Goal: Task Accomplishment & Management: Manage account settings

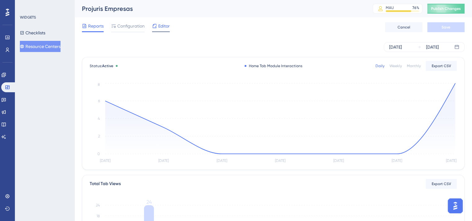
click at [165, 24] on span "Editor" at bounding box center [163, 25] width 11 height 7
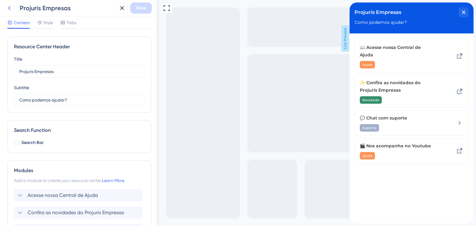
click at [10, 7] on icon at bounding box center [9, 7] width 7 height 7
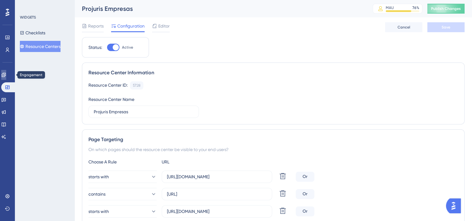
click at [6, 74] on icon at bounding box center [4, 75] width 4 height 4
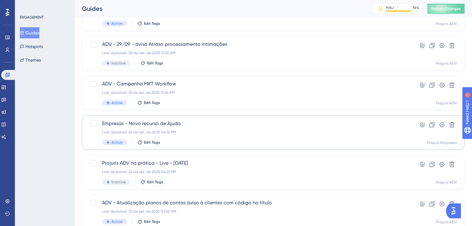
scroll to position [62, 0]
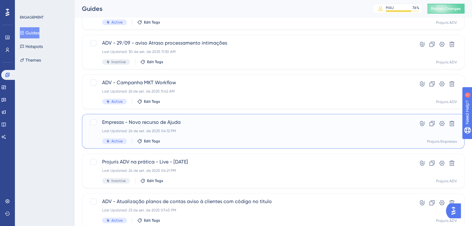
click at [203, 124] on span "Empresas - Novo recurso de Ajuda" at bounding box center [248, 122] width 293 height 7
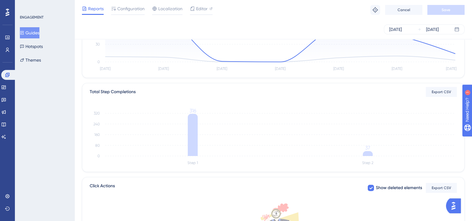
scroll to position [62, 0]
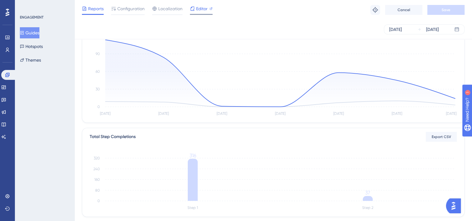
click at [200, 9] on span "Editor" at bounding box center [201, 8] width 11 height 7
click at [6, 88] on icon at bounding box center [4, 88] width 4 height 4
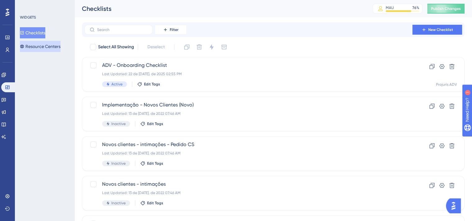
click at [51, 42] on button "Resource Centers" at bounding box center [40, 46] width 41 height 11
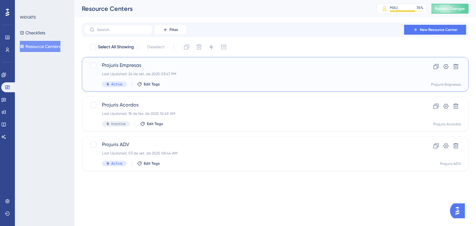
click at [196, 76] on div "Last Updated: 24 de set. de 2025 03:47 PM" at bounding box center [250, 74] width 297 height 5
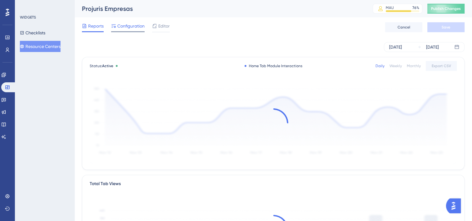
click at [136, 28] on span "Configuration" at bounding box center [130, 25] width 27 height 7
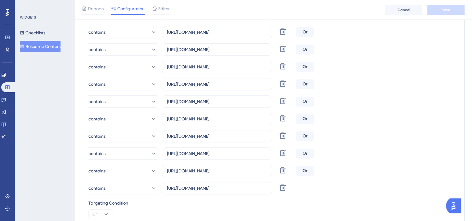
scroll to position [279, 0]
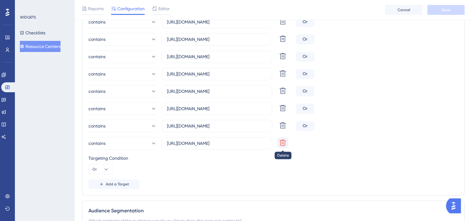
click at [284, 143] on icon at bounding box center [282, 142] width 7 height 7
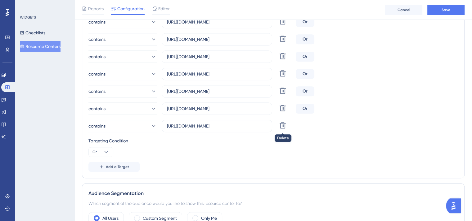
click at [282, 127] on icon at bounding box center [282, 125] width 7 height 7
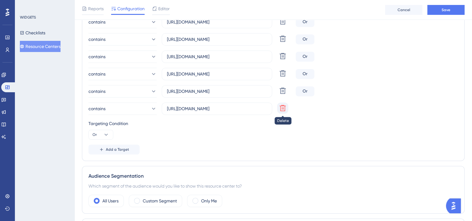
click at [282, 107] on icon at bounding box center [283, 108] width 6 height 6
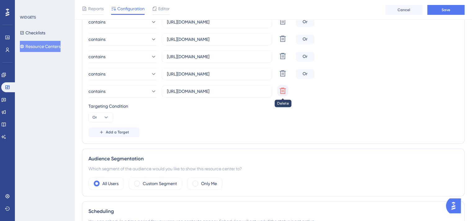
click at [280, 94] on button at bounding box center [282, 90] width 11 height 11
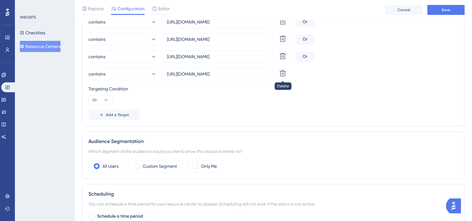
click at [284, 74] on icon at bounding box center [282, 73] width 7 height 7
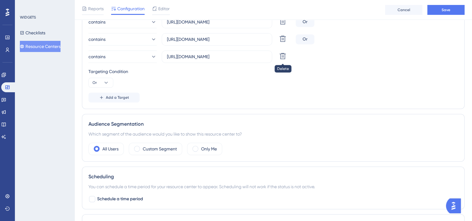
click at [280, 56] on icon at bounding box center [283, 56] width 6 height 6
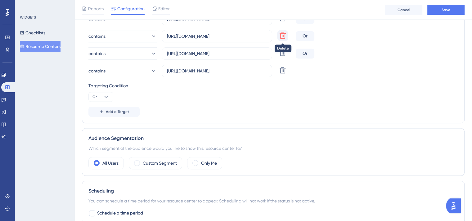
scroll to position [217, 0]
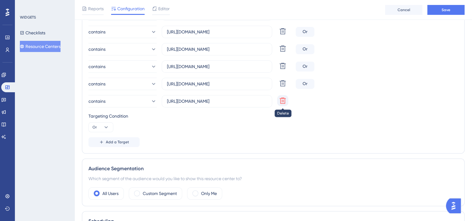
click at [282, 95] on button at bounding box center [282, 100] width 11 height 11
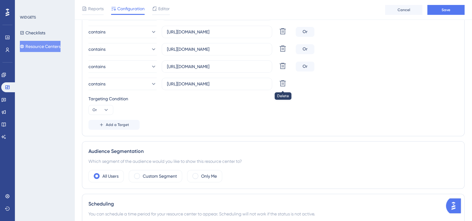
click at [280, 81] on button at bounding box center [282, 83] width 11 height 11
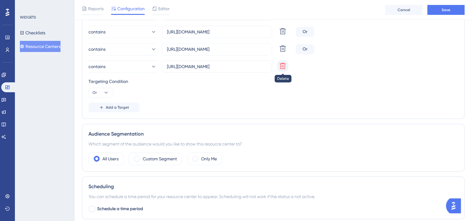
click at [280, 67] on icon at bounding box center [283, 66] width 6 height 6
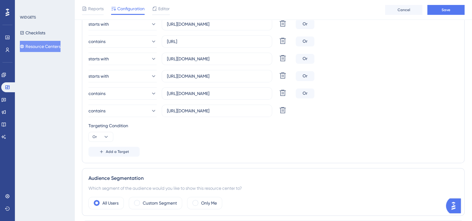
scroll to position [155, 0]
click at [282, 110] on icon at bounding box center [283, 111] width 6 height 6
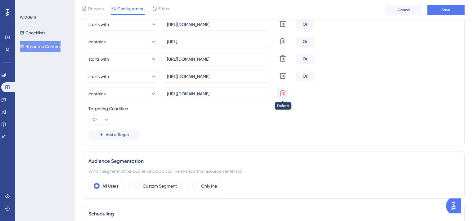
click at [284, 93] on icon at bounding box center [283, 93] width 6 height 6
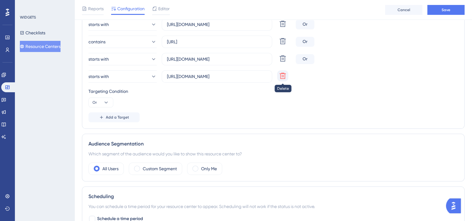
click at [282, 74] on icon at bounding box center [282, 75] width 7 height 7
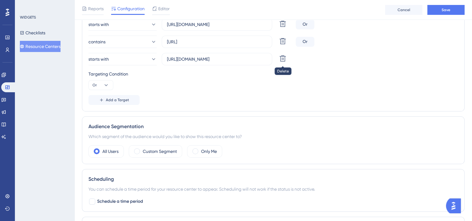
click at [286, 56] on button at bounding box center [282, 58] width 11 height 11
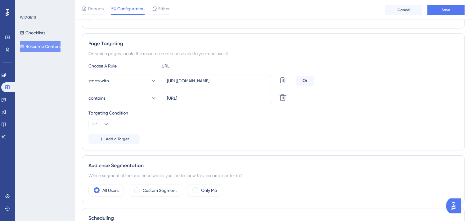
scroll to position [93, 0]
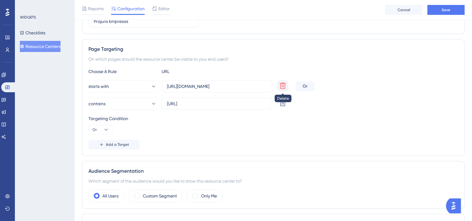
click at [283, 85] on icon at bounding box center [283, 86] width 6 height 6
type input "http://localhost:4200/#/"
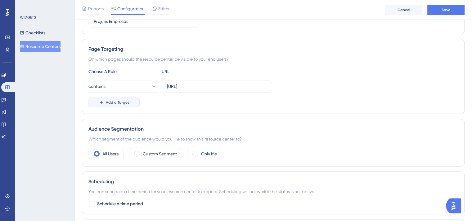
click at [125, 103] on span "Add a Target" at bounding box center [117, 102] width 23 height 5
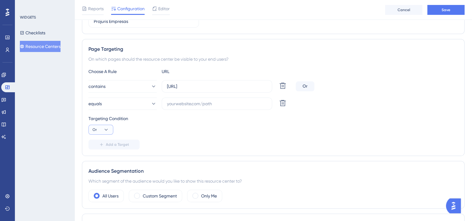
click at [96, 128] on span "Or" at bounding box center [94, 129] width 4 height 5
click at [96, 145] on span "And" at bounding box center [99, 147] width 8 height 7
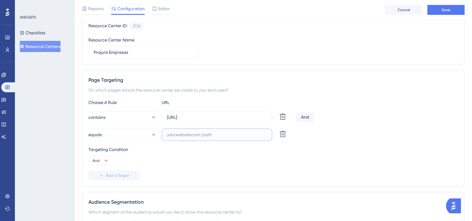
click at [210, 135] on input "text" at bounding box center [217, 135] width 100 height 7
click at [222, 135] on input "text" at bounding box center [217, 135] width 100 height 7
paste input "projuris.com.br"
type input "projuris.com.br"
click at [313, 153] on div "Targeting Condition And" at bounding box center [272, 156] width 369 height 20
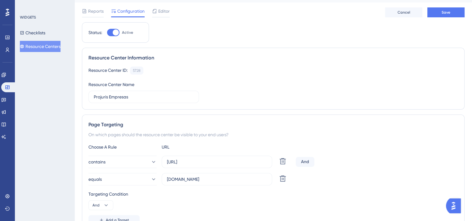
scroll to position [0, 0]
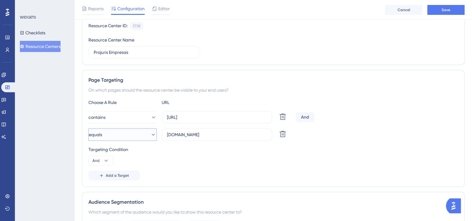
click at [117, 135] on button "equals" at bounding box center [122, 135] width 68 height 12
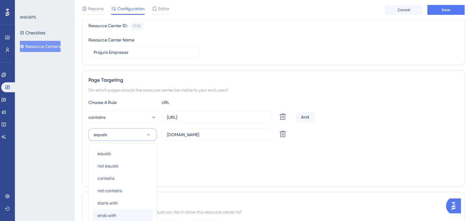
scroll to position [141, 0]
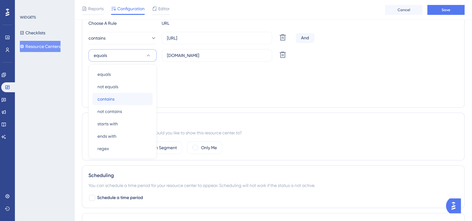
click at [118, 100] on div "contains contains" at bounding box center [122, 99] width 50 height 12
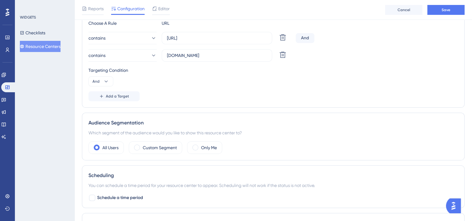
click at [286, 86] on div "Choose A Rule URL contains http://localhost:4200/#/ Delete And contains projuri…" at bounding box center [272, 61] width 369 height 82
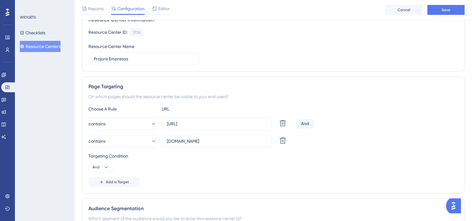
scroll to position [48, 0]
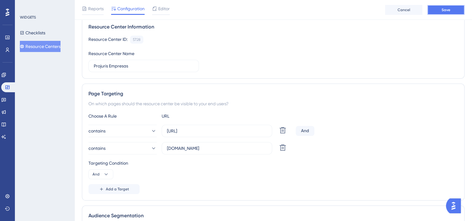
click at [445, 11] on span "Save" at bounding box center [445, 9] width 9 height 5
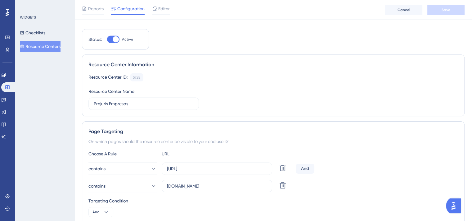
scroll to position [0, 0]
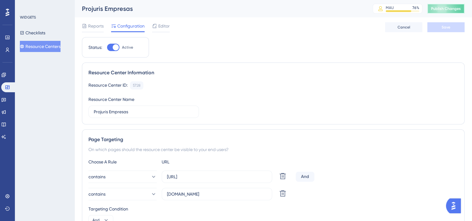
drag, startPoint x: 450, startPoint y: 10, endPoint x: 443, endPoint y: 21, distance: 13.5
click at [450, 10] on button "Publish Changes" at bounding box center [445, 9] width 37 height 10
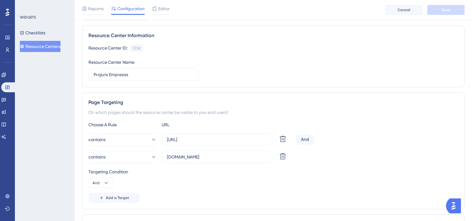
scroll to position [62, 0]
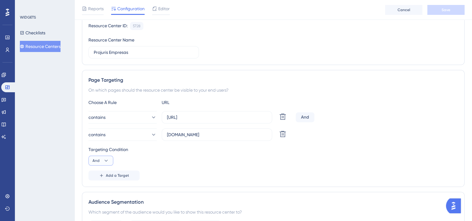
click at [104, 157] on button "And" at bounding box center [100, 161] width 25 height 10
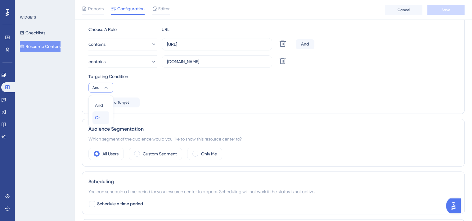
click at [96, 117] on span "Or" at bounding box center [97, 117] width 5 height 7
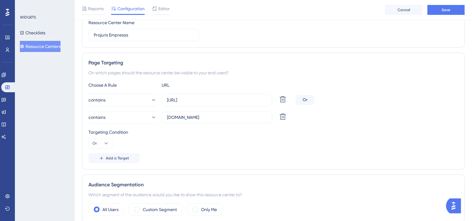
scroll to position [73, 0]
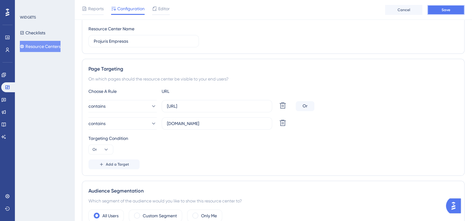
click at [444, 9] on span "Save" at bounding box center [445, 9] width 9 height 5
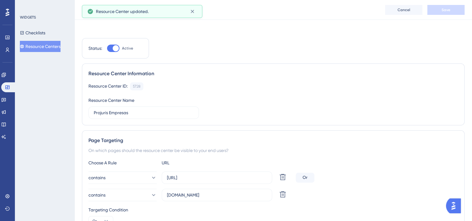
scroll to position [0, 0]
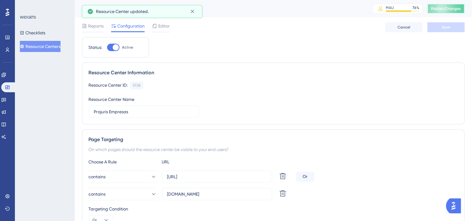
click at [452, 9] on span "Publish Changes" at bounding box center [446, 8] width 30 height 5
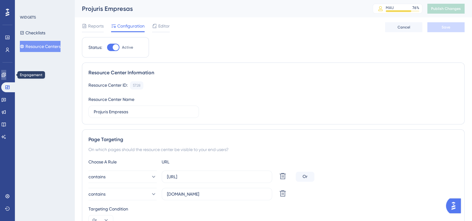
click at [6, 74] on icon at bounding box center [3, 75] width 5 height 5
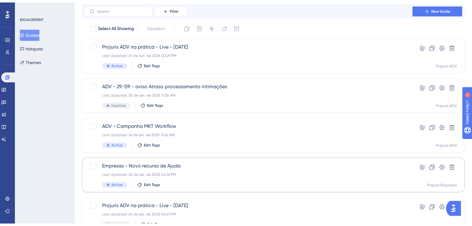
scroll to position [31, 0]
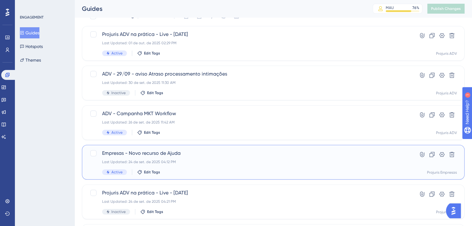
click at [194, 156] on span "Empresas - Novo recurso de Ajuda" at bounding box center [248, 153] width 293 height 7
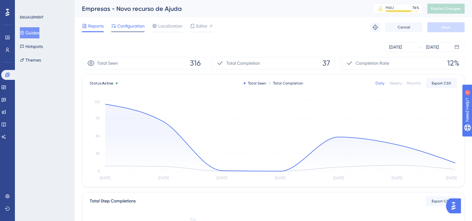
click at [130, 29] on span "Configuration" at bounding box center [130, 25] width 27 height 7
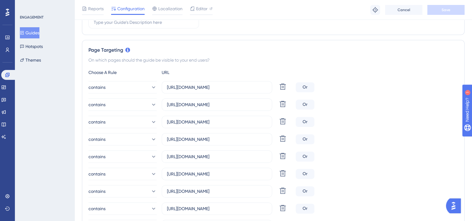
scroll to position [124, 0]
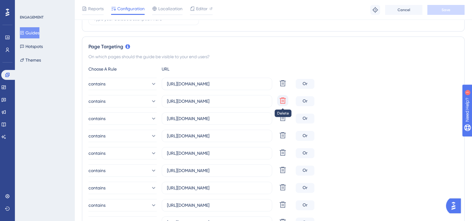
click at [282, 101] on icon at bounding box center [282, 100] width 7 height 7
type input "https://wamgroup.projuris.com.br"
type input "https://aviva.projuris.com.br"
type input "https://sbf.projuris.com.br"
type input "https://sancorseguros.projuris.com.br"
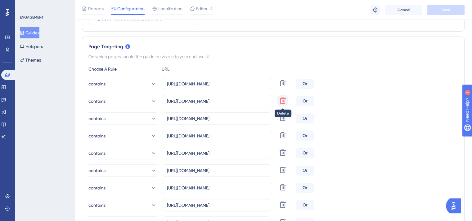
type input "https://santher.projuris.com.br"
type input "https://leomadeiras.projuris.com.br"
type input "https://porte.projuris.com.br"
type input "https://grupobluehealth.projuris.com.br"
type input "https://convergint.projuris.com.br"
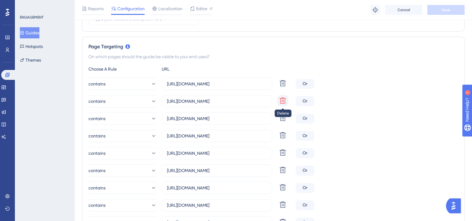
type input "https://docsolutionmed.projuris.com.br"
click at [282, 101] on icon at bounding box center [283, 101] width 6 height 6
type input "https://aviva.projuris.com.br"
type input "https://sbf.projuris.com.br"
type input "https://sancorseguros.projuris.com.br"
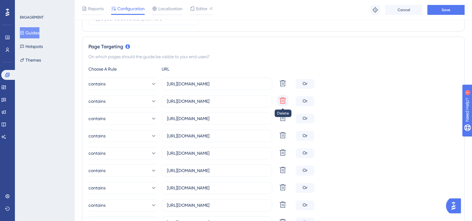
type input "https://santher.projuris.com.br"
type input "https://leomadeiras.projuris.com.br"
type input "https://porte.projuris.com.br"
type input "https://grupobluehealth.projuris.com.br"
type input "https://convergint.projuris.com.br"
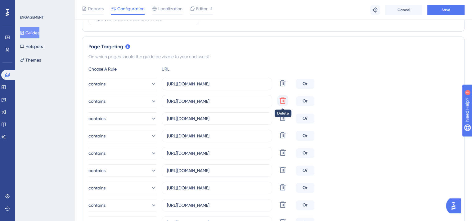
type input "https://docsolutionmed.projuris.com.br"
click at [282, 101] on icon at bounding box center [283, 101] width 6 height 6
type input "https://sbf.projuris.com.br"
type input "https://sancorseguros.projuris.com.br"
type input "https://santher.projuris.com.br"
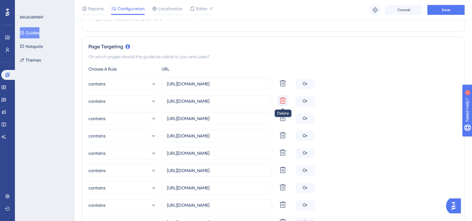
type input "https://leomadeiras.projuris.com.br"
type input "https://porte.projuris.com.br"
type input "https://grupobluehealth.projuris.com.br"
type input "https://convergint.projuris.com.br"
type input "https://docsolutionmed.projuris.com.br"
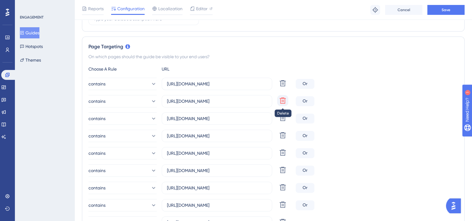
click at [281, 101] on icon at bounding box center [282, 100] width 7 height 7
type input "https://sancorseguros.projuris.com.br"
type input "https://santher.projuris.com.br"
type input "https://leomadeiras.projuris.com.br"
type input "https://porte.projuris.com.br"
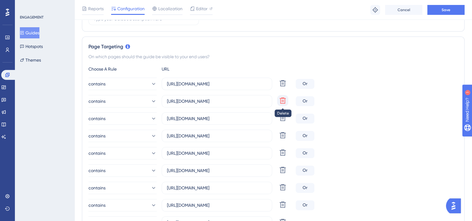
type input "https://grupobluehealth.projuris.com.br"
type input "https://convergint.projuris.com.br"
type input "https://docsolutionmed.projuris.com.br"
click at [281, 101] on icon at bounding box center [282, 100] width 7 height 7
type input "https://santher.projuris.com.br"
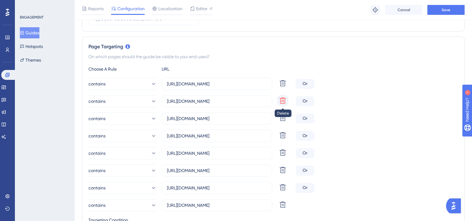
type input "https://leomadeiras.projuris.com.br"
type input "https://porte.projuris.com.br"
type input "https://grupobluehealth.projuris.com.br"
type input "https://convergint.projuris.com.br"
type input "https://docsolutionmed.projuris.com.br"
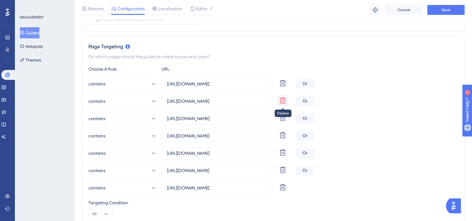
click at [281, 101] on icon at bounding box center [282, 100] width 7 height 7
type input "https://leomadeiras.projuris.com.br"
type input "https://porte.projuris.com.br"
type input "https://grupobluehealth.projuris.com.br"
type input "https://convergint.projuris.com.br"
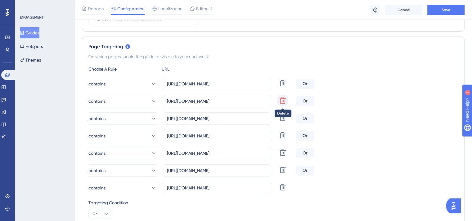
type input "https://docsolutionmed.projuris.com.br"
type input "https://porte.projuris.com.br"
type input "https://grupobluehealth.projuris.com.br"
type input "https://convergint.projuris.com.br"
type input "https://docsolutionmed.projuris.com.br"
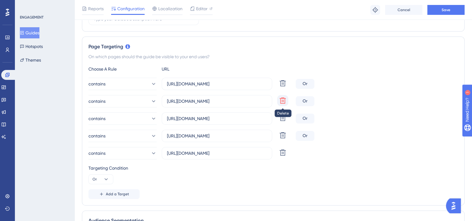
click at [282, 101] on icon at bounding box center [282, 100] width 7 height 7
type input "https://grupobluehealth.projuris.com.br"
type input "https://convergint.projuris.com.br"
type input "https://docsolutionmed.projuris.com.br"
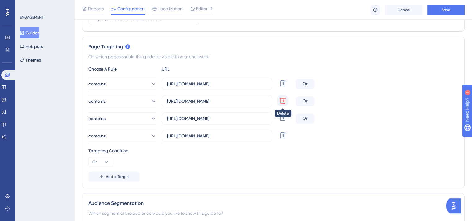
click at [282, 101] on icon at bounding box center [283, 101] width 6 height 6
type input "https://convergint.projuris.com.br"
type input "https://docsolutionmed.projuris.com.br"
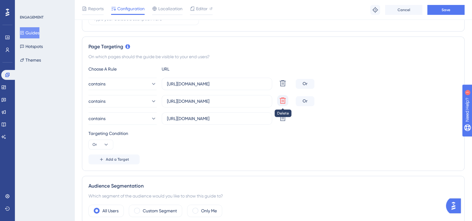
click at [282, 101] on icon at bounding box center [283, 101] width 6 height 6
type input "https://docsolutionmed.projuris.com.br"
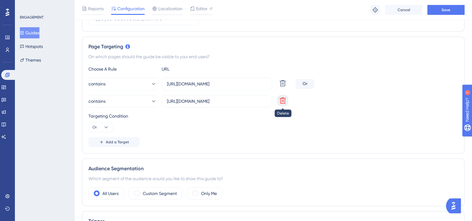
click at [281, 101] on icon at bounding box center [282, 100] width 7 height 7
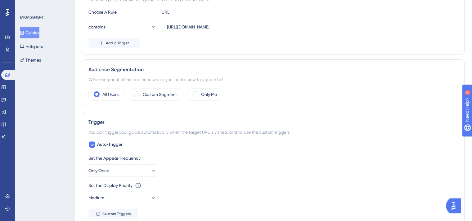
scroll to position [0, 0]
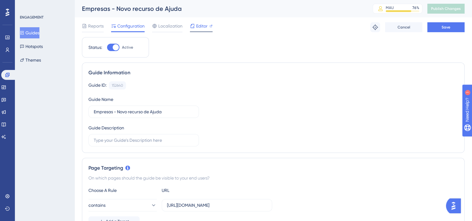
click at [198, 24] on span "Editor" at bounding box center [201, 25] width 11 height 7
